Goal: Information Seeking & Learning: Learn about a topic

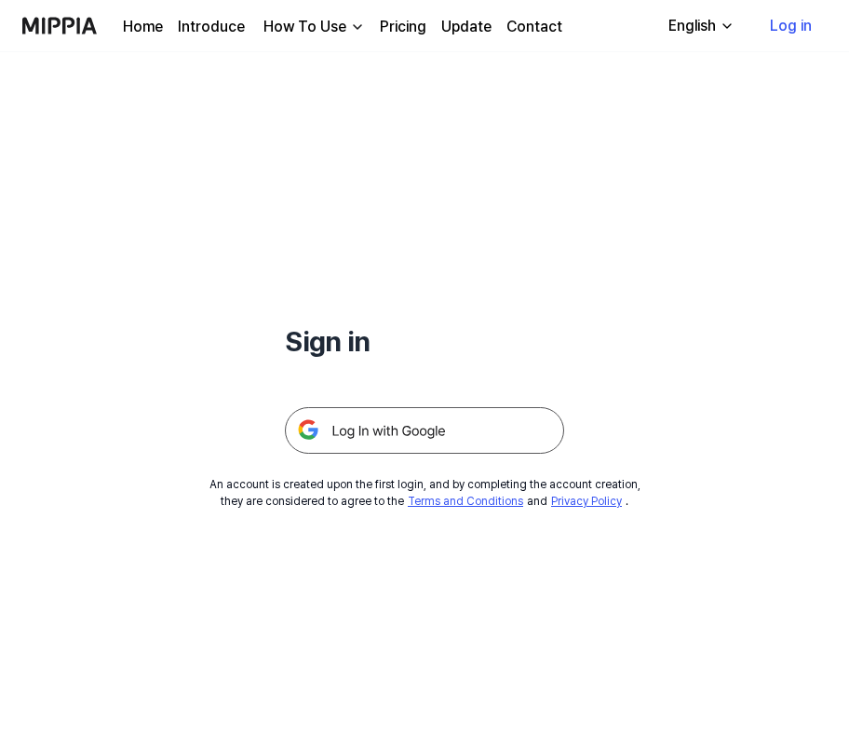
click at [408, 437] on img at bounding box center [424, 430] width 279 height 47
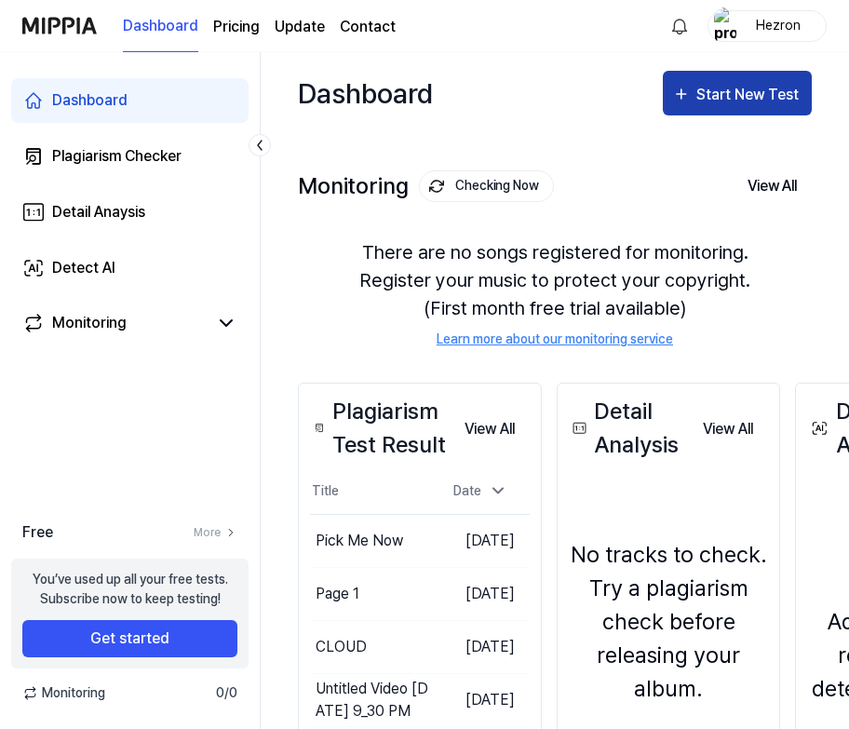
click at [769, 85] on div "Start New Test" at bounding box center [750, 95] width 106 height 24
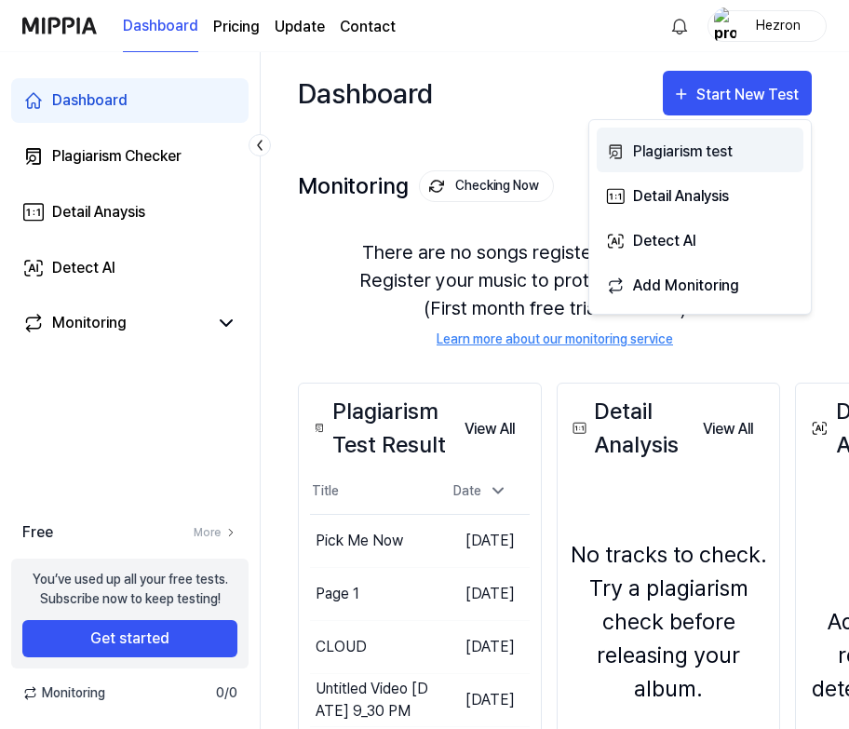
click at [750, 158] on div "Plagiarism test" at bounding box center [714, 152] width 162 height 24
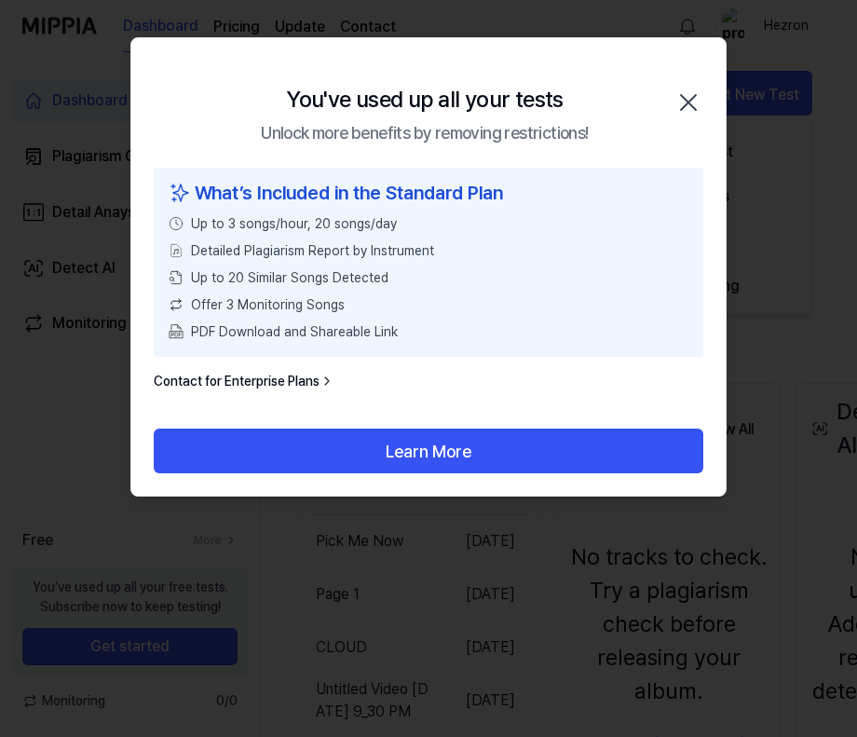
drag, startPoint x: 696, startPoint y: 92, endPoint x: 686, endPoint y: 98, distance: 10.9
click at [696, 92] on icon "button" at bounding box center [688, 103] width 30 height 30
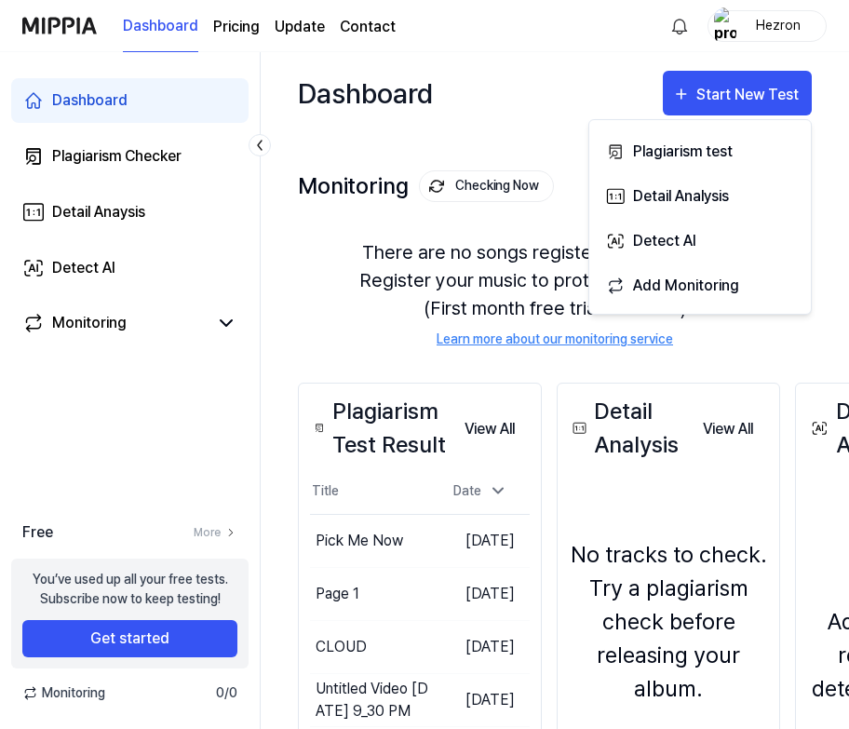
click at [247, 13] on div "Dashboard Pricing Update Contact" at bounding box center [259, 25] width 273 height 51
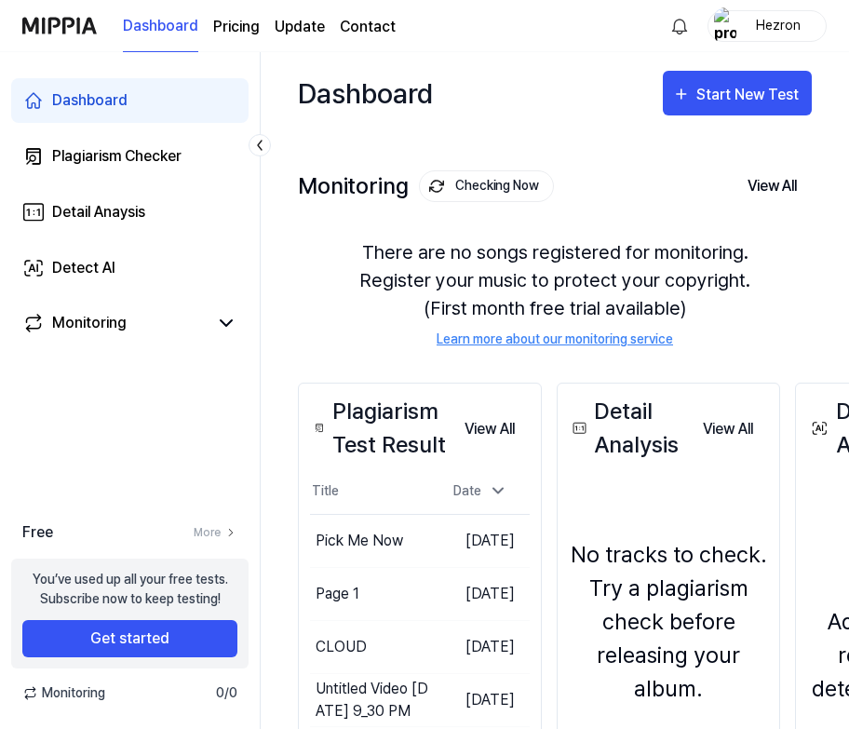
click at [251, 18] on page\) "Pricing" at bounding box center [236, 27] width 47 height 22
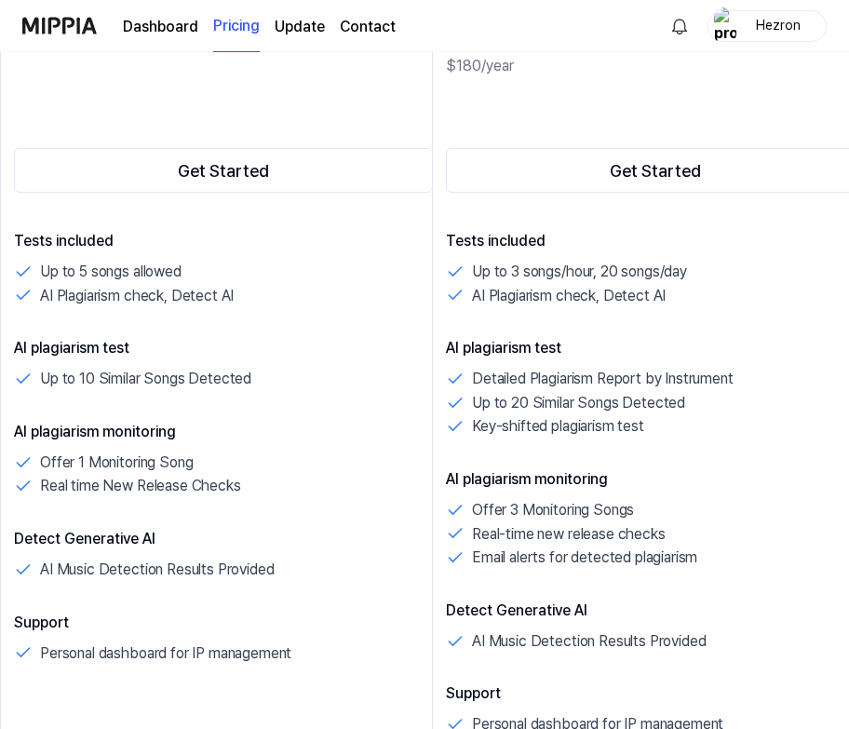
scroll to position [373, 0]
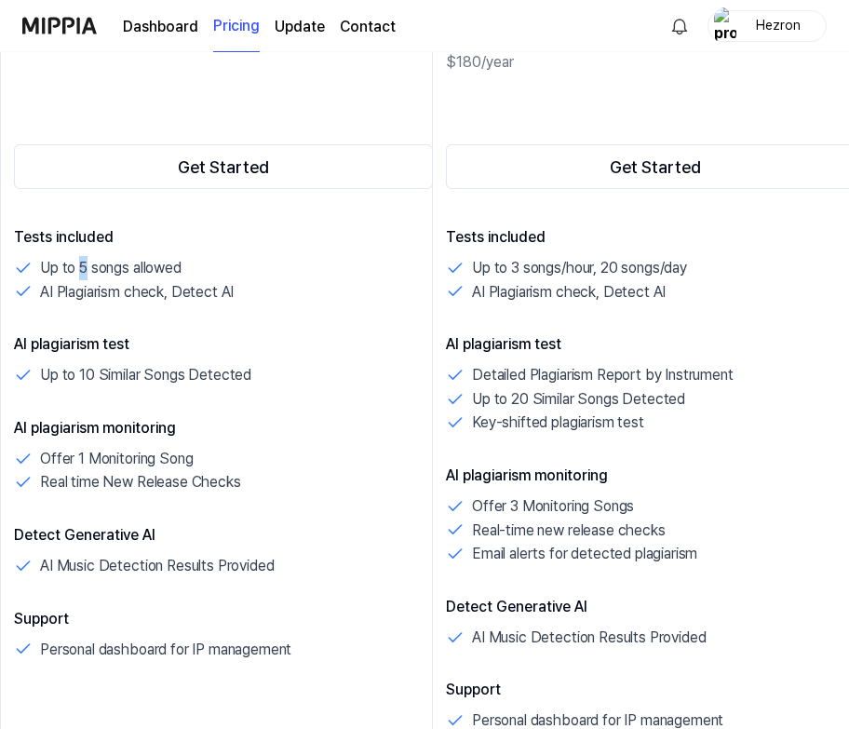
click at [86, 267] on p "Up to 5 songs allowed" at bounding box center [111, 268] width 142 height 24
drag, startPoint x: 45, startPoint y: 284, endPoint x: 234, endPoint y: 286, distance: 189.1
click at [234, 286] on div "AI Plagiarism check, Detect AI" at bounding box center [223, 292] width 419 height 24
click at [224, 286] on p "AI Plagiarism check, Detect AI" at bounding box center [137, 292] width 194 height 24
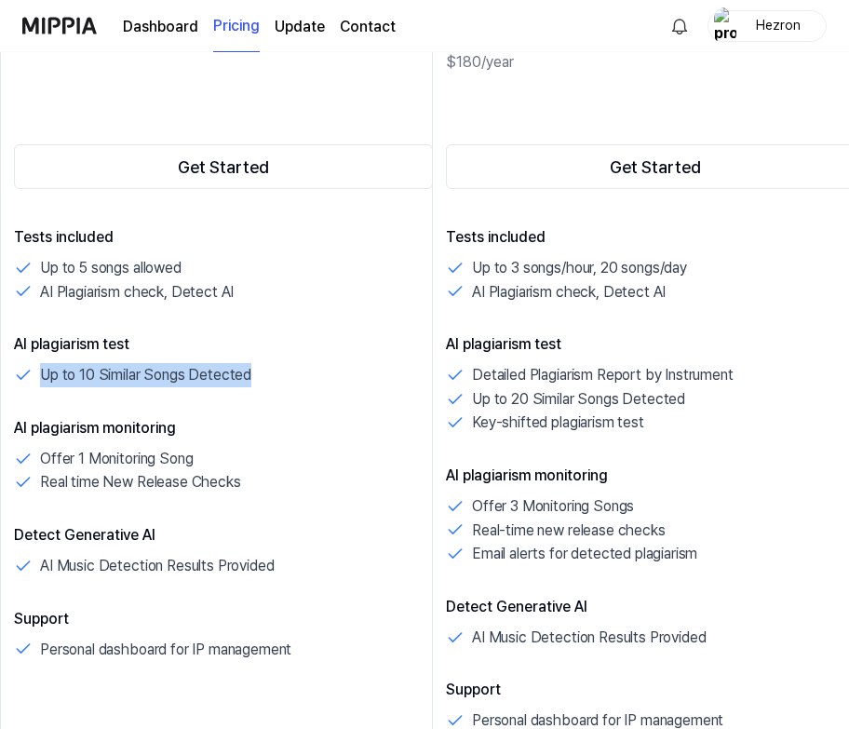
drag, startPoint x: 251, startPoint y: 378, endPoint x: 12, endPoint y: 377, distance: 238.4
click at [12, 377] on div "Free $0 /month Get Started Tests included Up to 5 songs allowed AI Plagiarism c…" at bounding box center [223, 430] width 447 height 995
click at [98, 377] on p "Up to 10 Similar Songs Detected" at bounding box center [145, 375] width 211 height 24
click at [155, 361] on div "AI plagiarism test Up to 10 Similar Songs Detected" at bounding box center [223, 360] width 419 height 54
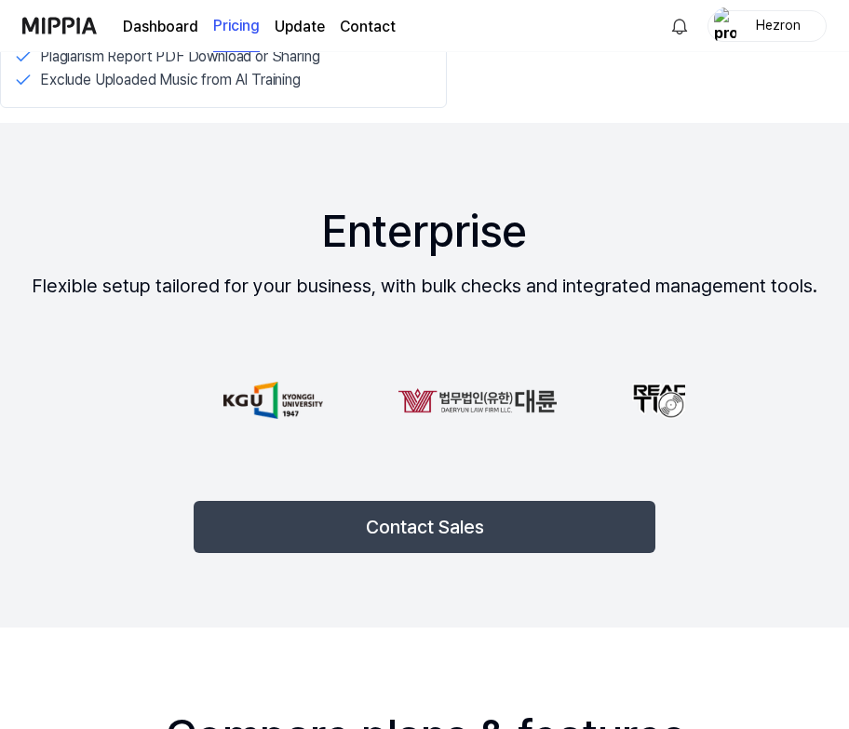
scroll to position [2235, 0]
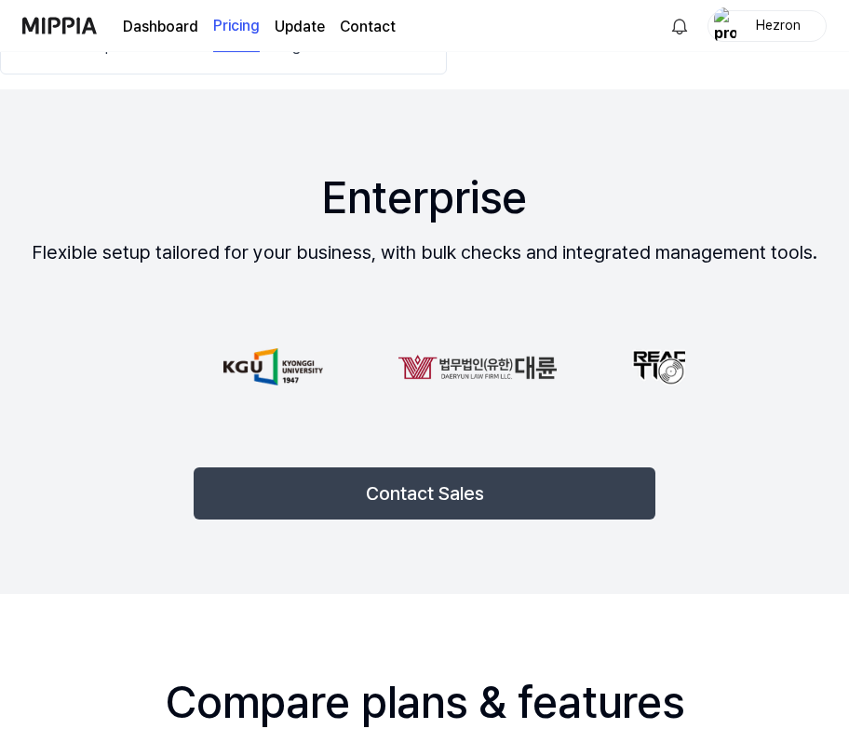
drag, startPoint x: 428, startPoint y: 360, endPoint x: 465, endPoint y: 345, distance: 39.6
click at [465, 345] on div at bounding box center [425, 367] width 760 height 112
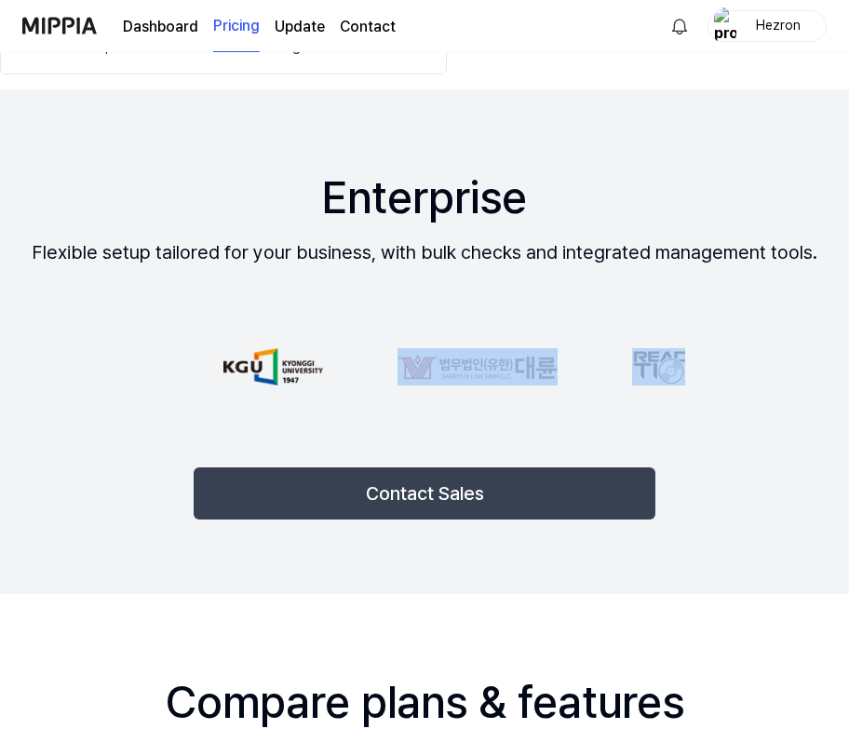
drag, startPoint x: 421, startPoint y: 345, endPoint x: 604, endPoint y: 370, distance: 185.2
click at [604, 370] on div at bounding box center [425, 367] width 760 height 112
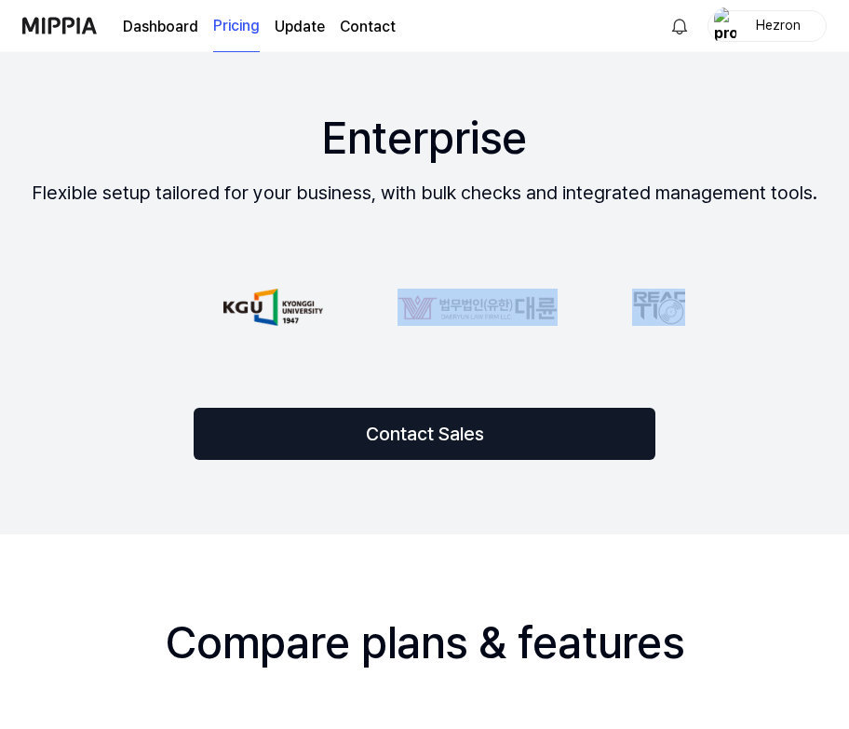
scroll to position [2328, 0]
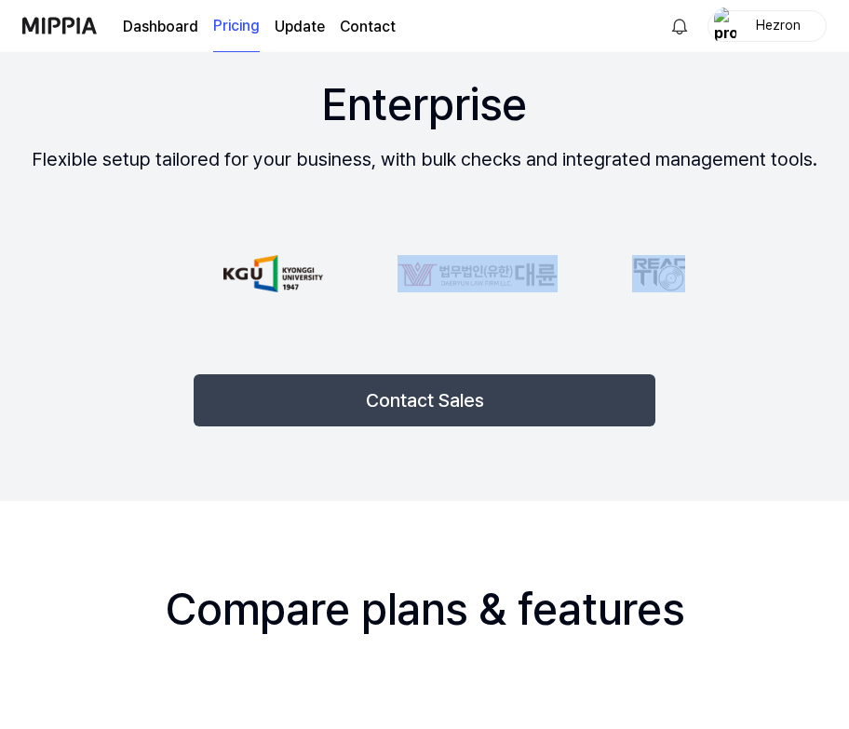
drag, startPoint x: 618, startPoint y: 280, endPoint x: 684, endPoint y: 346, distance: 92.9
click at [684, 346] on div "Enterprise Flexible setup tailored for your business, with bulk checks and inte…" at bounding box center [424, 248] width 849 height 505
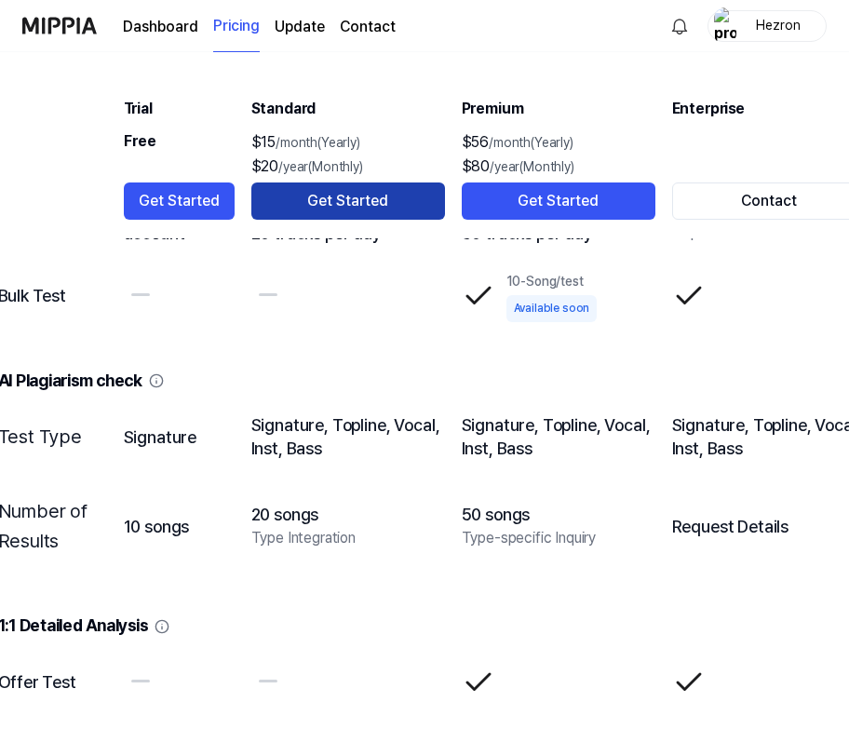
scroll to position [2887, 0]
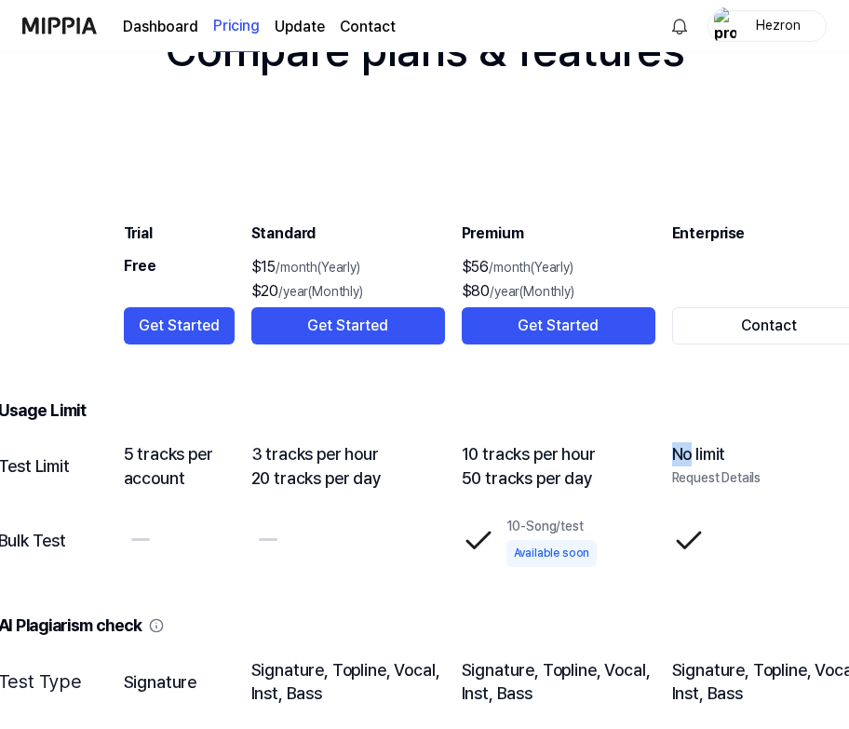
drag, startPoint x: 671, startPoint y: 455, endPoint x: 695, endPoint y: 461, distance: 24.8
click at [695, 461] on div "No limit" at bounding box center [769, 454] width 194 height 24
click at [694, 461] on div "No limit" at bounding box center [769, 454] width 194 height 24
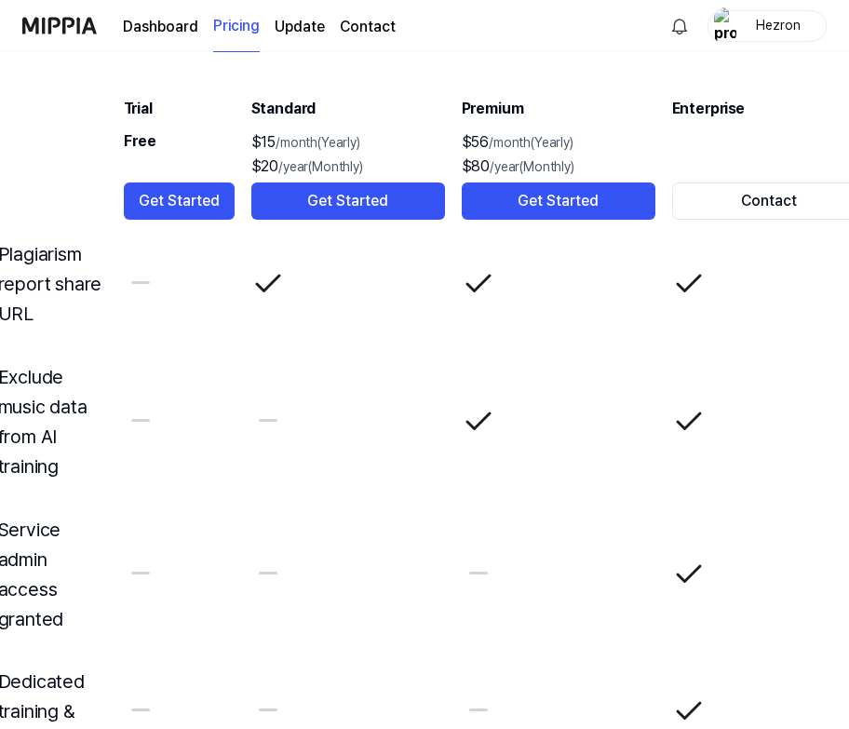
scroll to position [4849, 0]
